Goal: Task Accomplishment & Management: Use online tool/utility

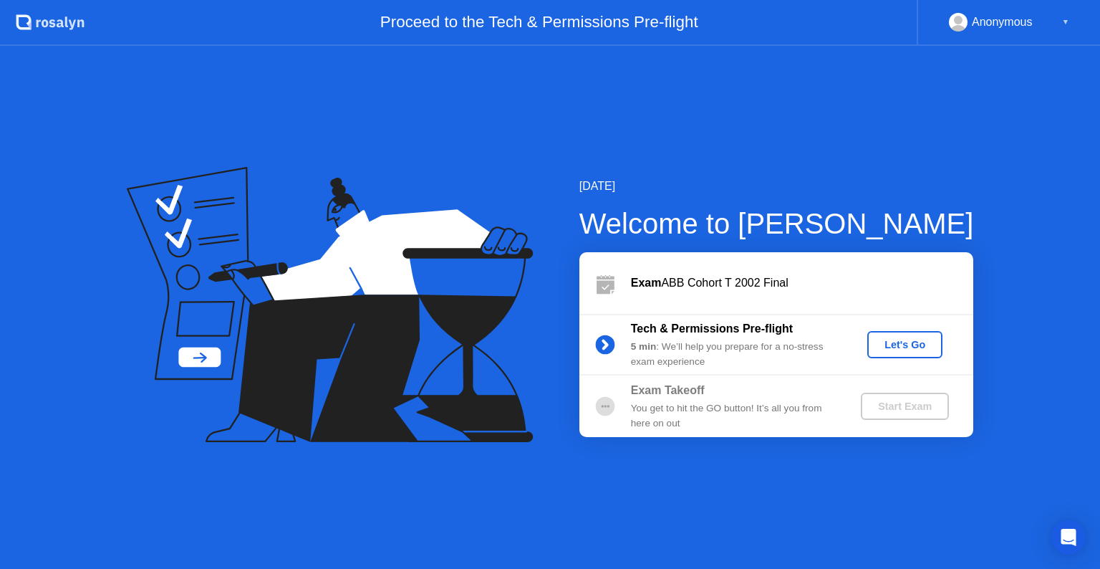
click at [893, 349] on div "Let's Go" at bounding box center [905, 344] width 64 height 11
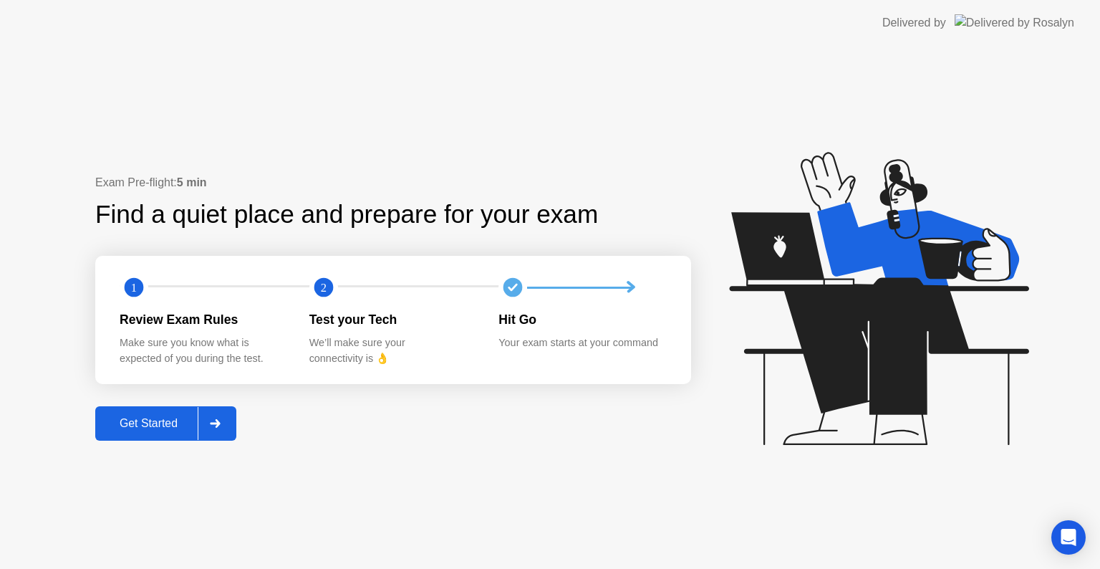
click at [155, 429] on div "Get Started" at bounding box center [149, 423] width 98 height 13
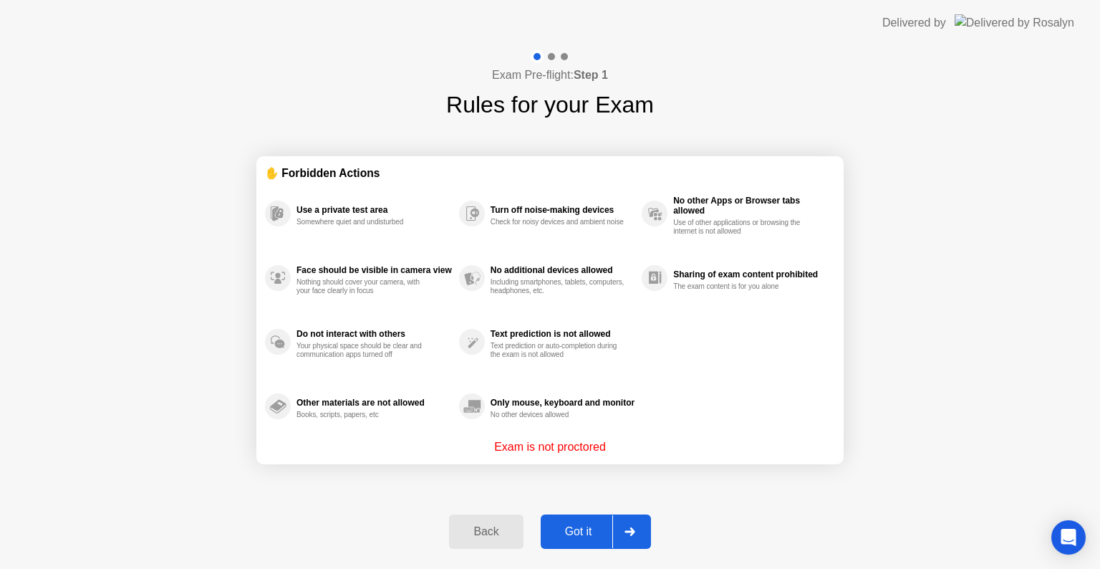
click at [596, 531] on div "Got it" at bounding box center [578, 531] width 67 height 13
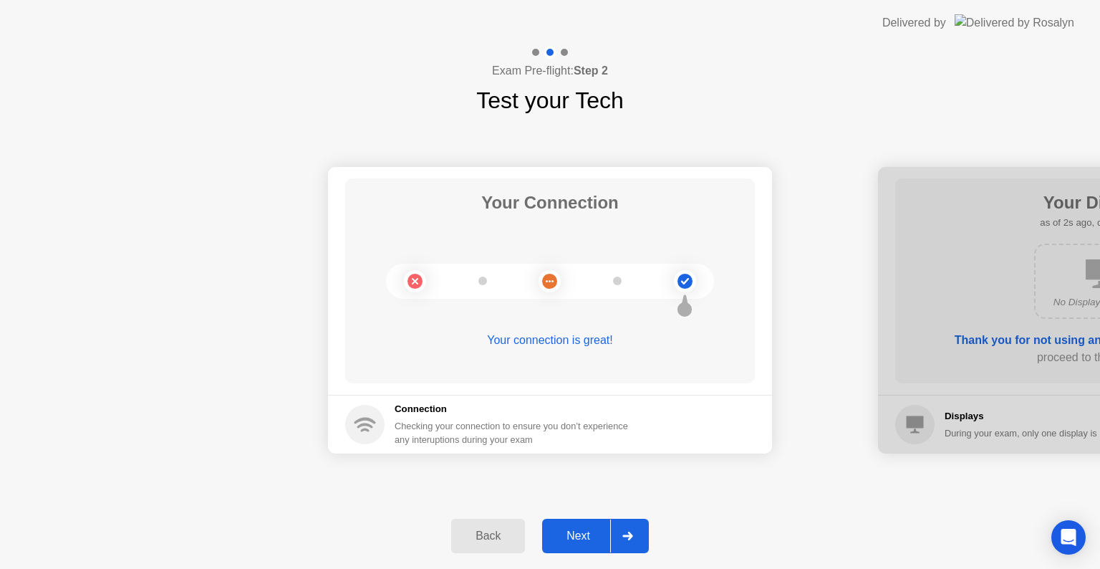
click at [625, 534] on icon at bounding box center [627, 535] width 11 height 9
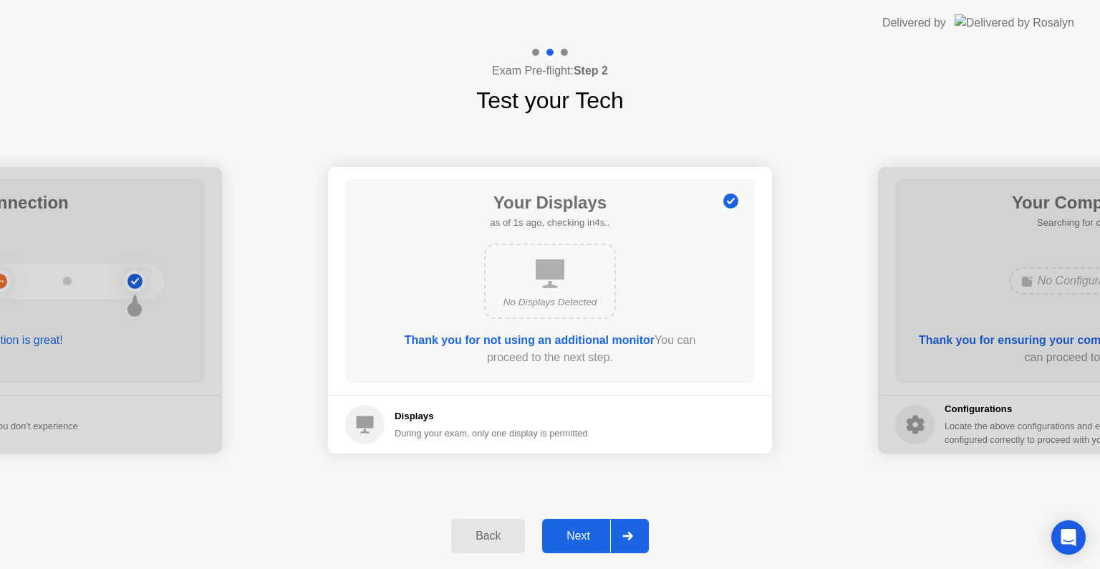
click at [625, 534] on icon at bounding box center [627, 535] width 11 height 9
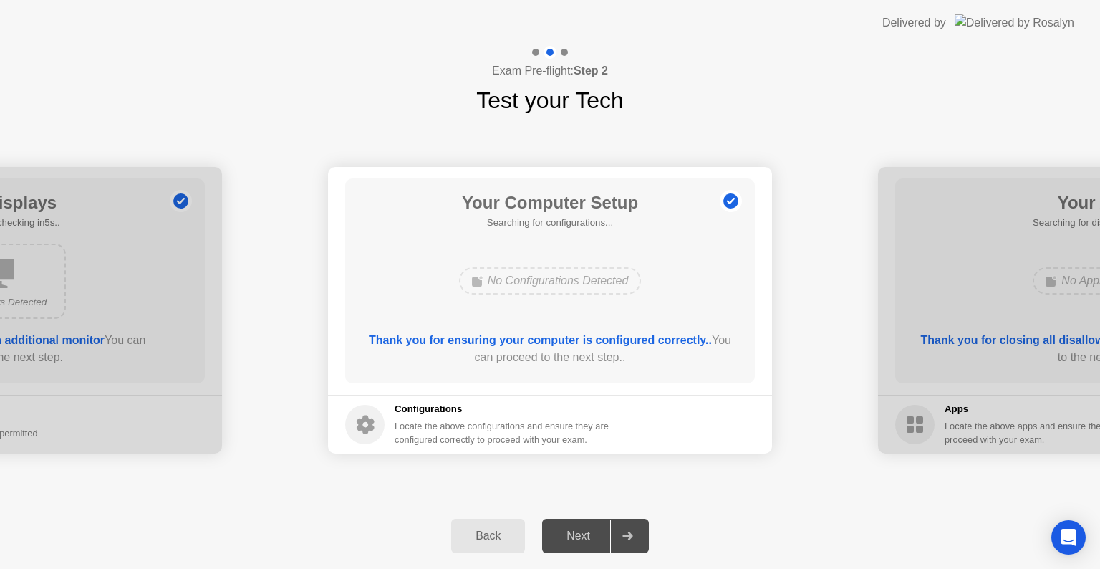
click at [625, 534] on icon at bounding box center [627, 535] width 11 height 9
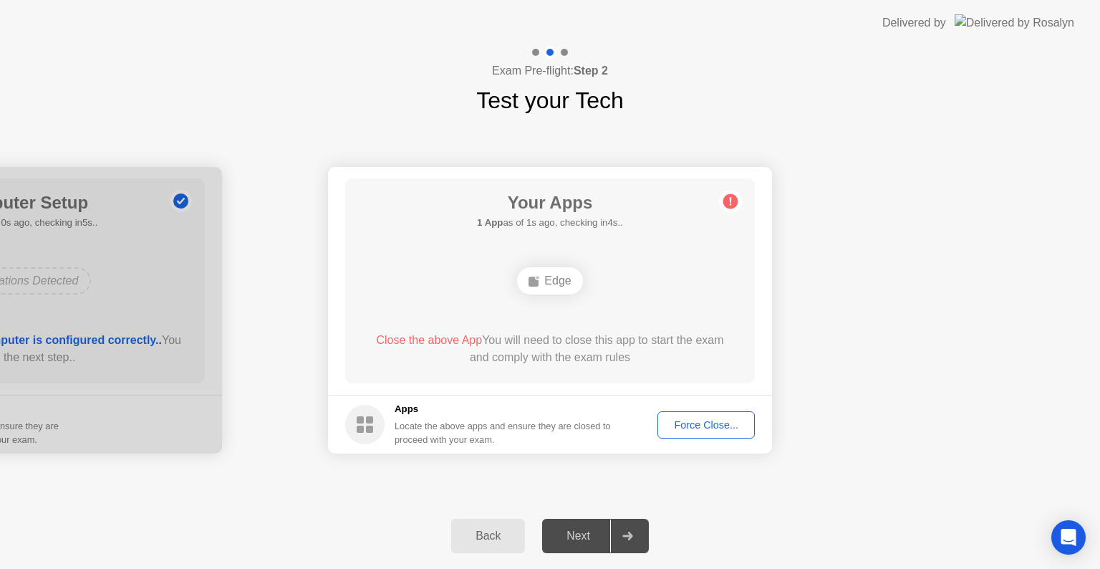
click at [695, 420] on div "Force Close..." at bounding box center [706, 424] width 87 height 11
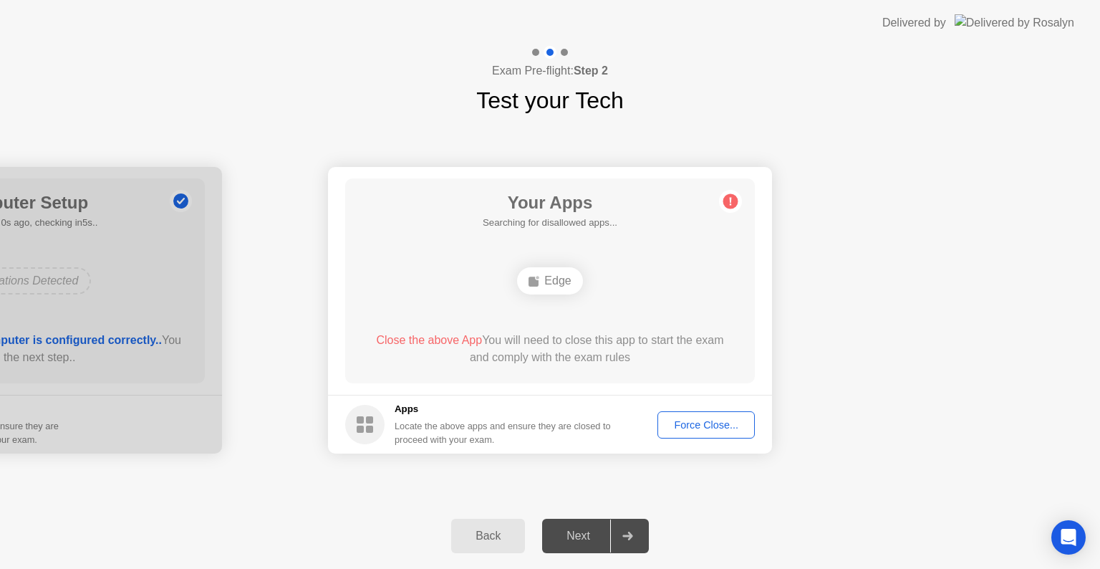
click at [688, 419] on div "Force Close..." at bounding box center [706, 424] width 87 height 11
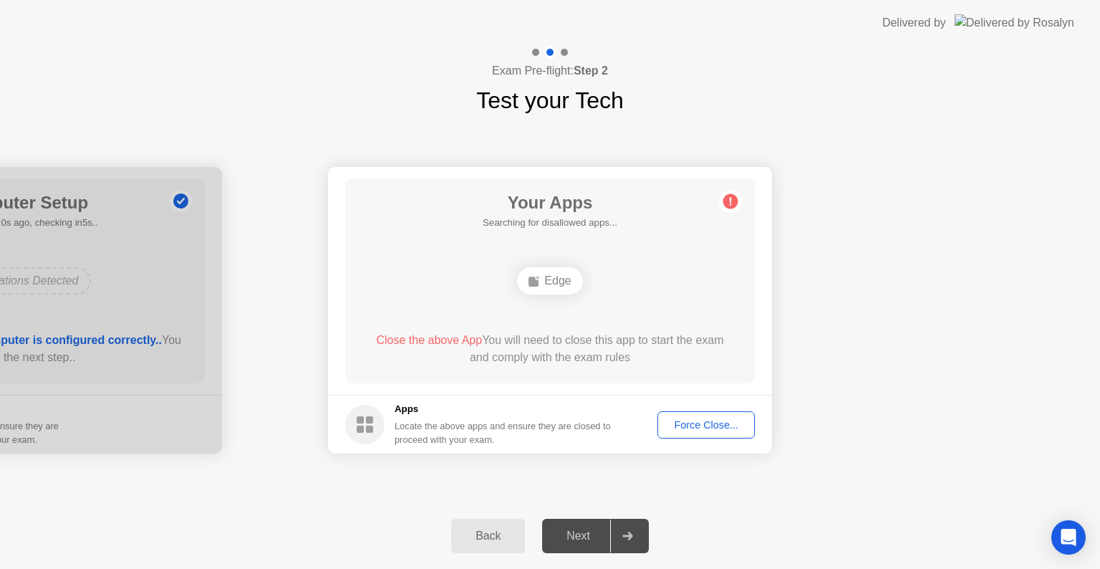
click at [691, 415] on button "Force Close..." at bounding box center [706, 424] width 97 height 27
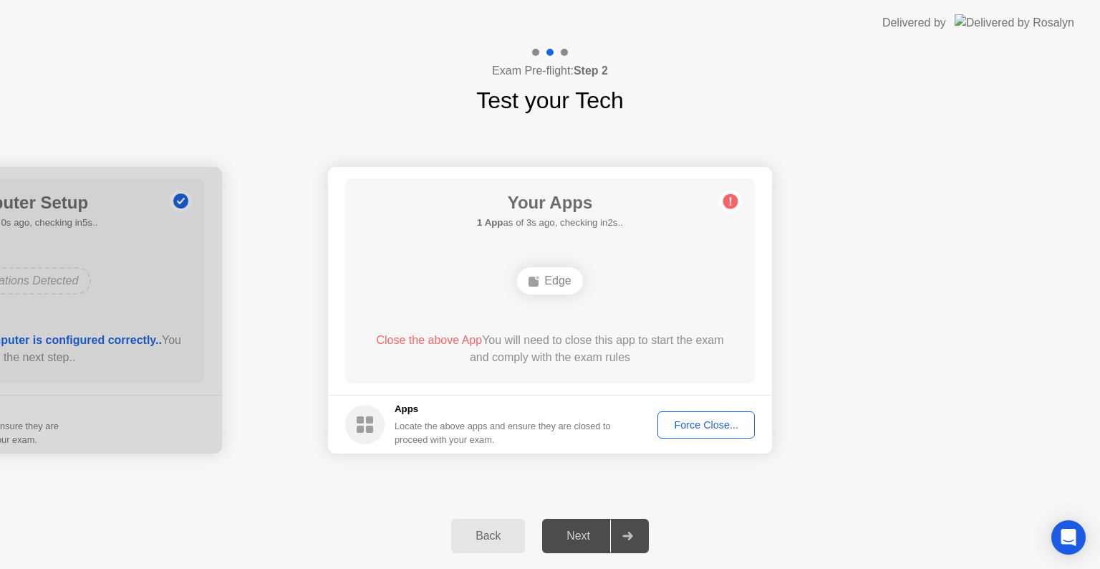
click at [696, 420] on div "Force Close..." at bounding box center [706, 424] width 87 height 11
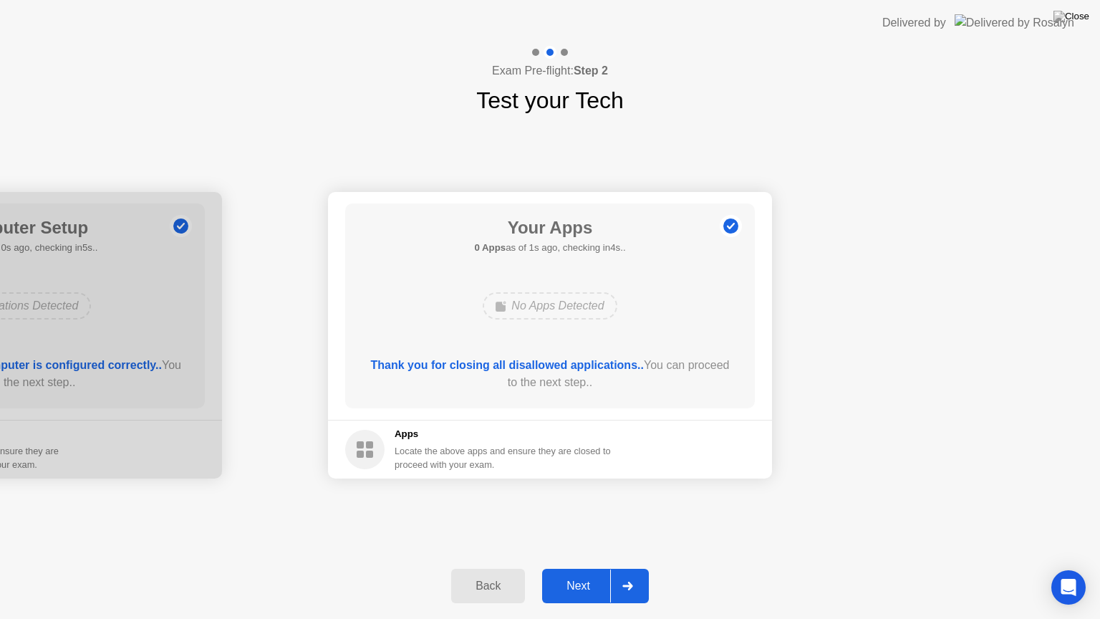
click at [580, 568] on div "Next" at bounding box center [579, 585] width 64 height 13
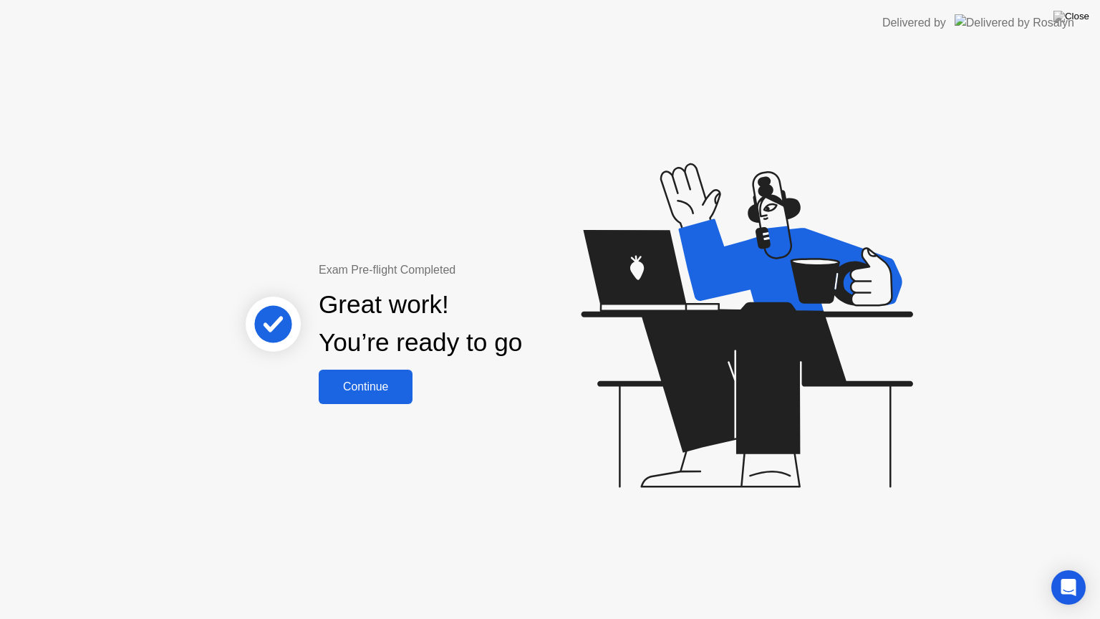
click at [380, 383] on div "Continue" at bounding box center [365, 386] width 85 height 13
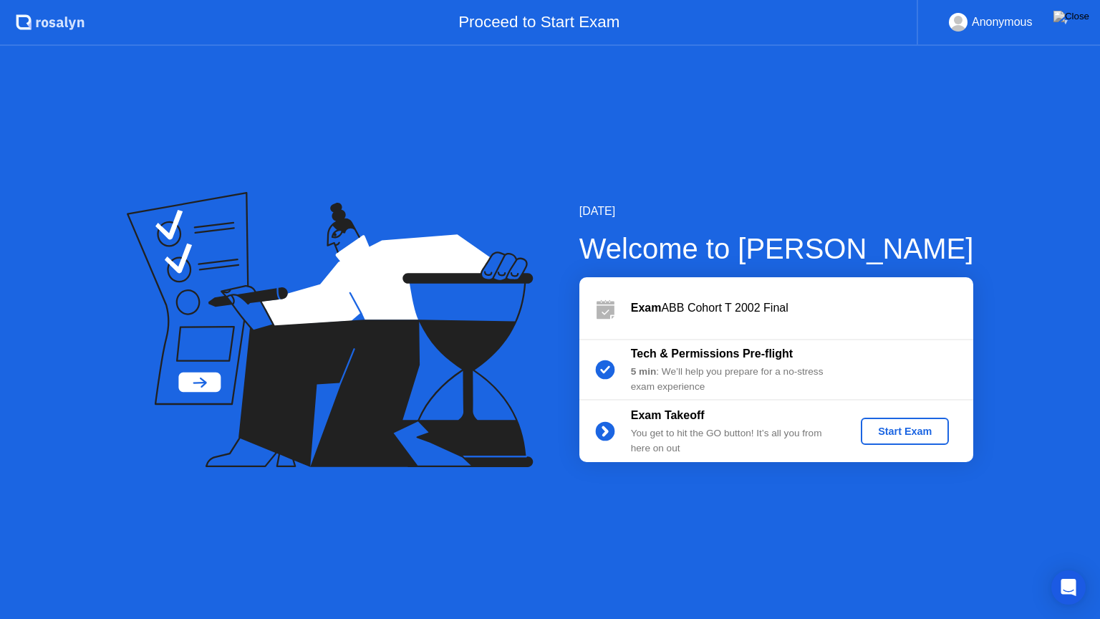
click at [902, 430] on div "Start Exam" at bounding box center [905, 430] width 77 height 11
